Goal: Register for event/course

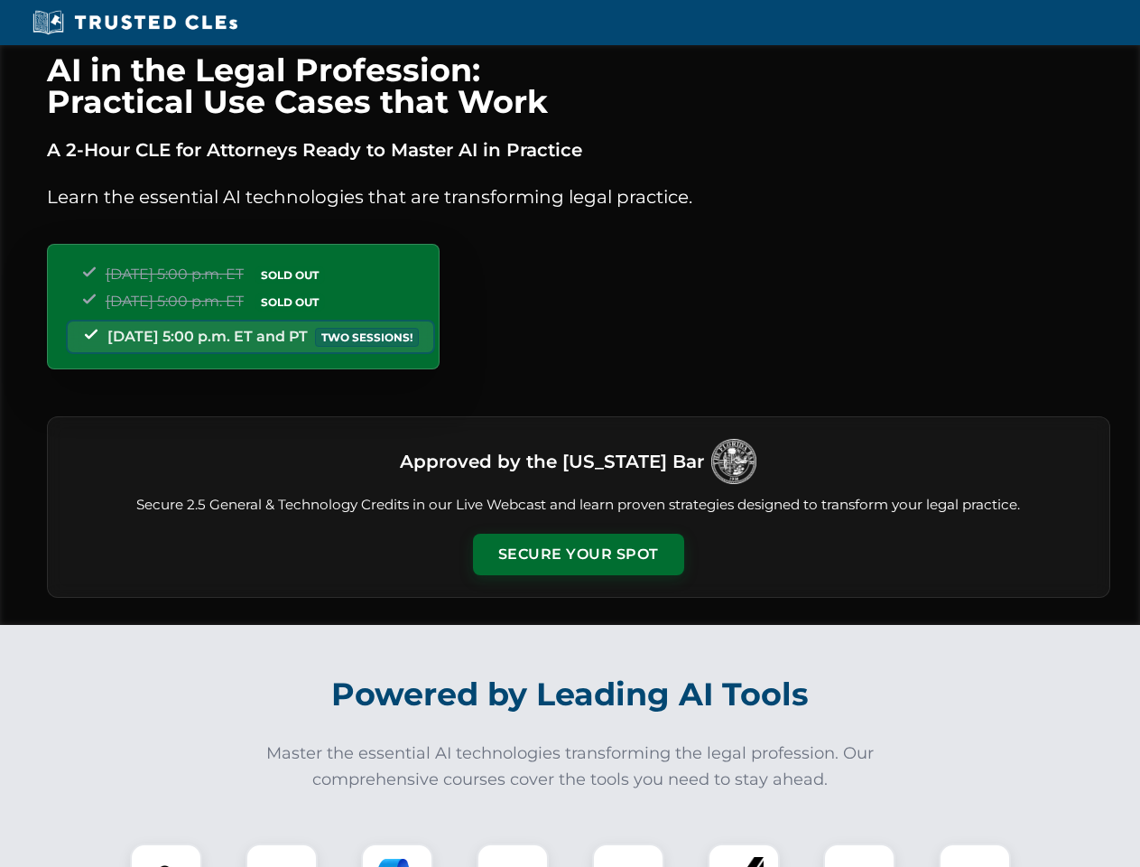
click at [578, 554] on button "Secure Your Spot" at bounding box center [578, 555] width 211 height 42
click at [166, 855] on img at bounding box center [166, 879] width 52 height 52
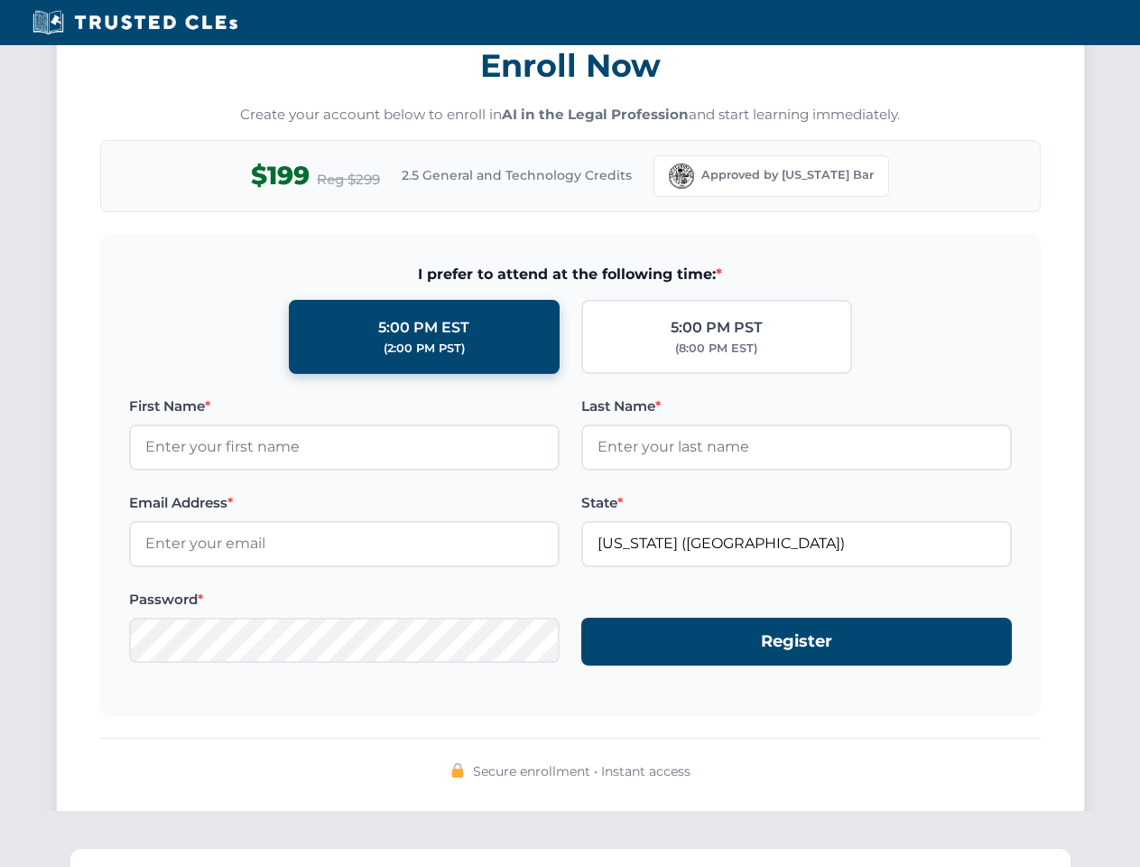
scroll to position [1772, 0]
